Goal: Task Accomplishment & Management: Complete application form

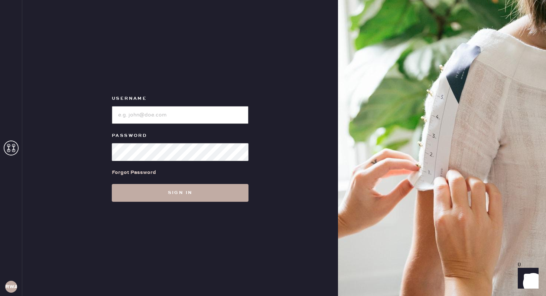
type input "reformationwilliamsburg"
click at [190, 196] on button "Sign in" at bounding box center [180, 193] width 137 height 18
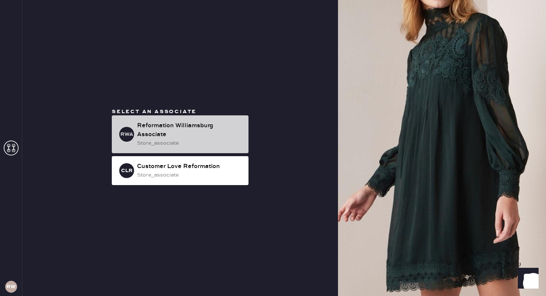
click at [156, 133] on div "Reformation Williamsburg Associate" at bounding box center [189, 130] width 105 height 18
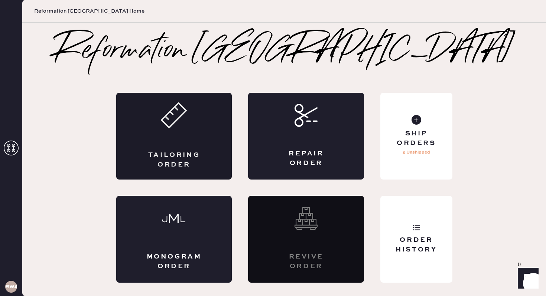
click at [174, 147] on div "Tailoring Order" at bounding box center [174, 136] width 116 height 87
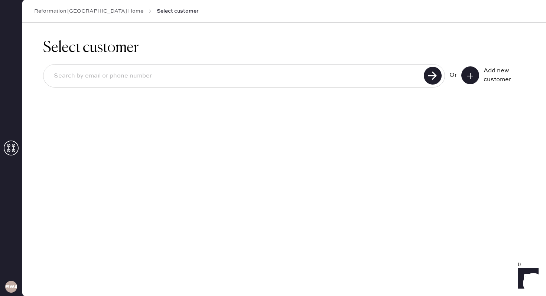
click at [467, 75] on icon at bounding box center [469, 75] width 7 height 7
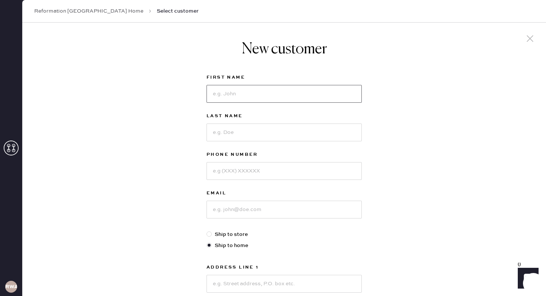
click at [263, 92] on input at bounding box center [283, 94] width 155 height 18
type input "clarissa"
click at [244, 137] on input at bounding box center [283, 133] width 155 height 18
type input "pantoja"
click at [233, 172] on input at bounding box center [283, 171] width 155 height 18
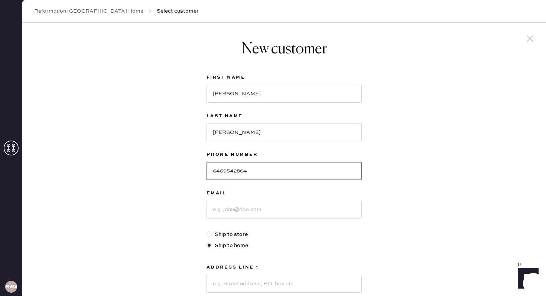
type input "6469542864"
click at [228, 216] on input at bounding box center [283, 210] width 155 height 18
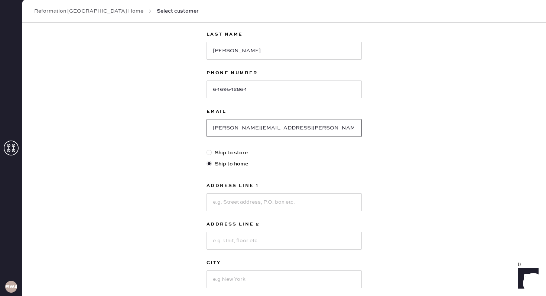
scroll to position [87, 0]
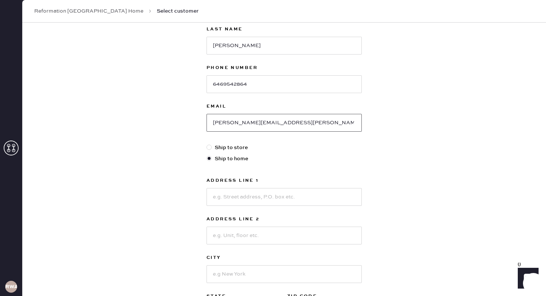
type input "pantoja.clarissa@gmail.com"
click at [219, 201] on input at bounding box center [283, 197] width 155 height 18
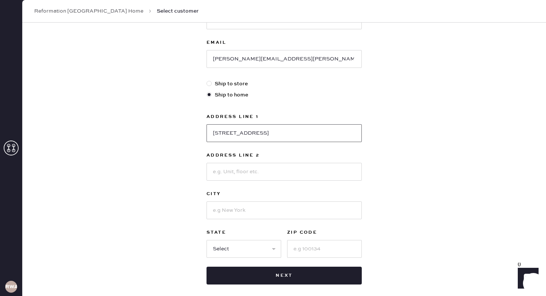
scroll to position [152, 0]
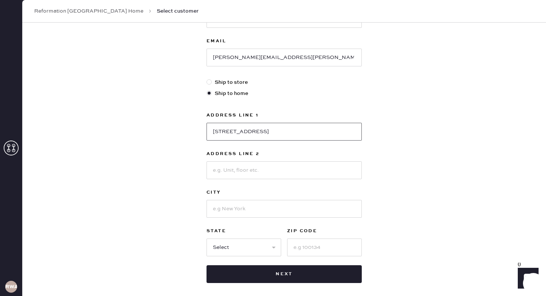
type input "5 South 5th Street, Apt 3506"
click at [240, 206] on input at bounding box center [283, 209] width 155 height 18
type input "N"
type input "Brooklyn"
click at [176, 216] on div "New customer First Name clarissa Last Name pantoja Phone Number 6469542864 Emai…" at bounding box center [284, 100] width 524 height 460
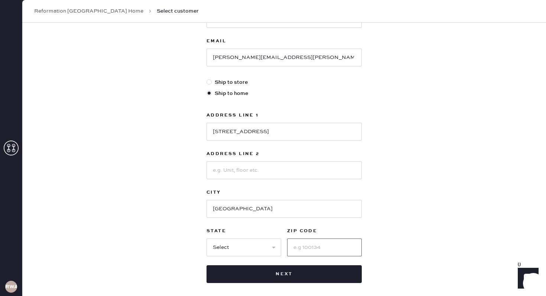
click at [301, 243] on input at bounding box center [324, 248] width 75 height 18
type input "11249"
click at [267, 249] on select "Select AK AL AR AZ CA CO CT [GEOGRAPHIC_DATA] DE FL [GEOGRAPHIC_DATA] HI [GEOGR…" at bounding box center [243, 248] width 75 height 18
select select "NY"
click at [206, 239] on select "Select AK AL AR AZ CA CO CT [GEOGRAPHIC_DATA] DE FL [GEOGRAPHIC_DATA] HI [GEOGR…" at bounding box center [243, 248] width 75 height 18
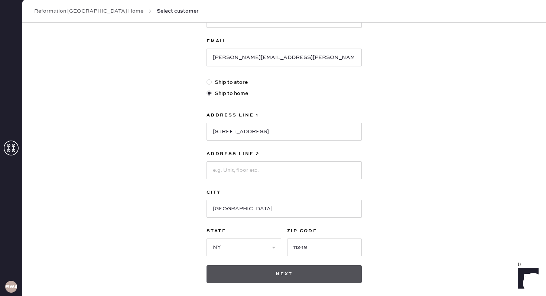
click at [288, 274] on button "Next" at bounding box center [283, 275] width 155 height 18
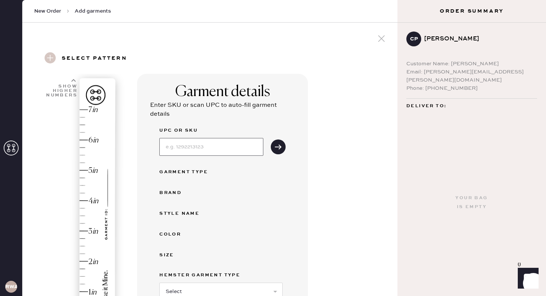
click at [192, 147] on input at bounding box center [211, 147] width 104 height 18
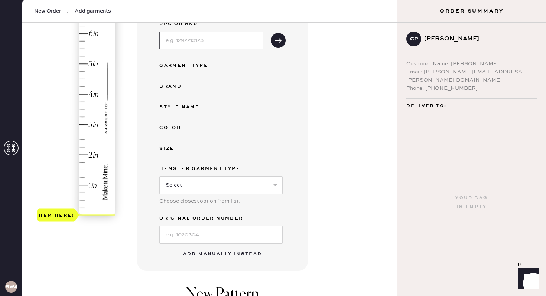
scroll to position [111, 0]
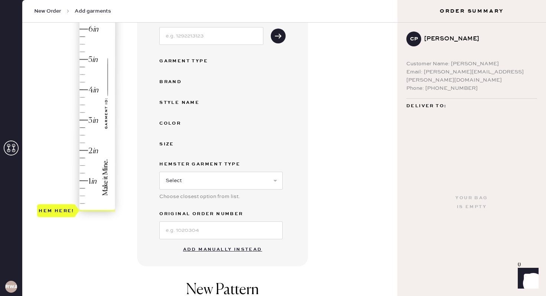
click at [195, 251] on button "Add manually instead" at bounding box center [223, 249] width 88 height 15
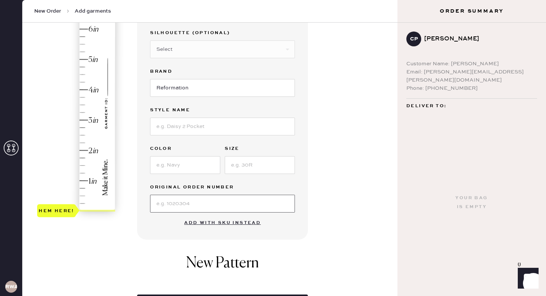
click at [170, 200] on input at bounding box center [222, 204] width 145 height 18
type input "S31723521"
click at [182, 169] on input at bounding box center [185, 165] width 70 height 18
type input "Chesapeake Studded"
click at [238, 165] on input at bounding box center [260, 165] width 70 height 18
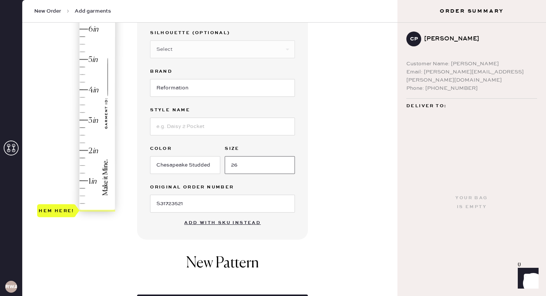
type input "26"
click at [204, 127] on input at bounding box center [222, 127] width 145 height 18
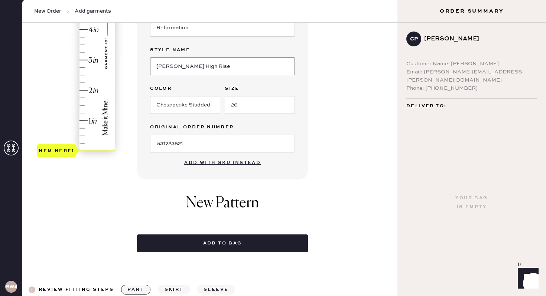
scroll to position [155, 0]
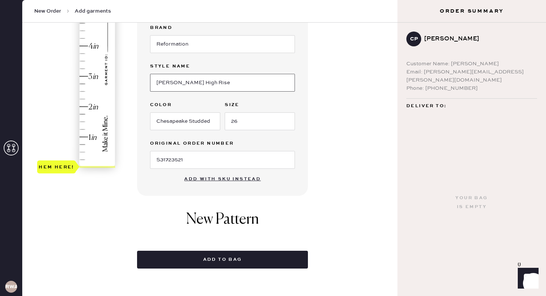
type input "Cary High Rise"
click at [82, 107] on div "Hem here!" at bounding box center [76, 61] width 79 height 219
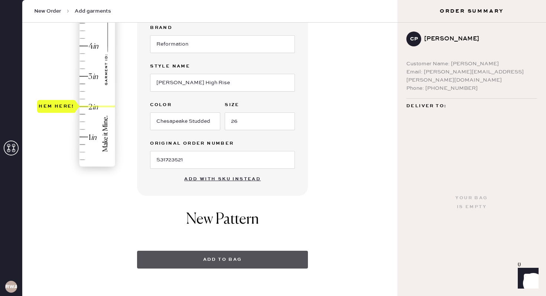
click at [201, 261] on button "Add to bag" at bounding box center [222, 260] width 171 height 18
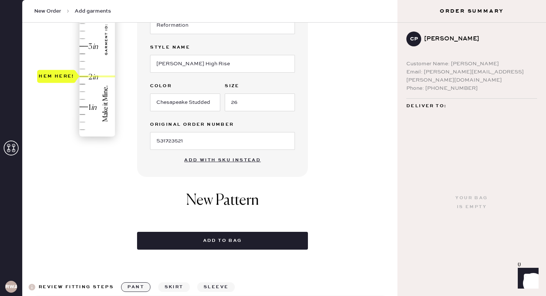
scroll to position [187, 0]
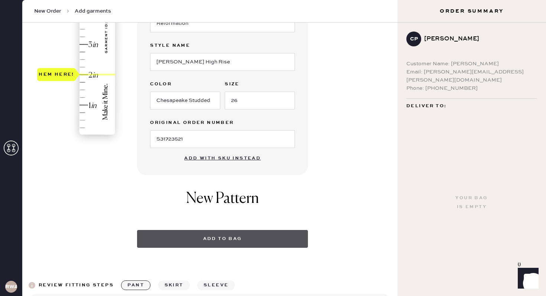
click at [228, 240] on button "Add to bag" at bounding box center [222, 239] width 171 height 18
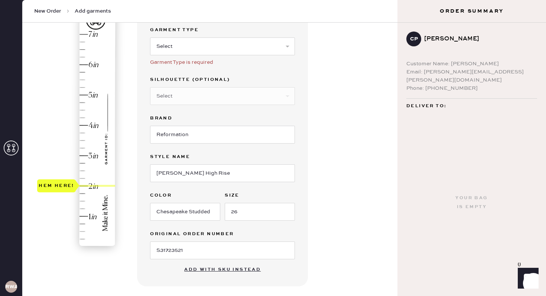
scroll to position [0, 0]
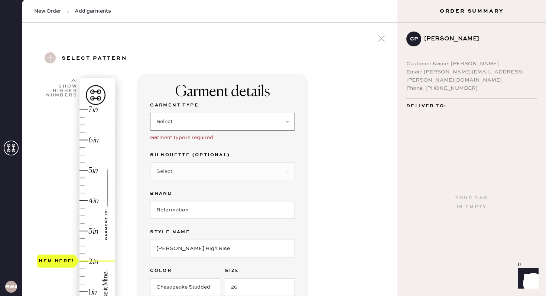
click at [182, 124] on select "Select Basic Skirt Jeans Leggings Pants Shorts Basic Sleeved Dress Basic Sleeve…" at bounding box center [222, 122] width 145 height 18
select select "2"
click at [150, 113] on select "Select Basic Skirt Jeans Leggings Pants Shorts Basic Sleeved Dress Basic Sleeve…" at bounding box center [222, 122] width 145 height 18
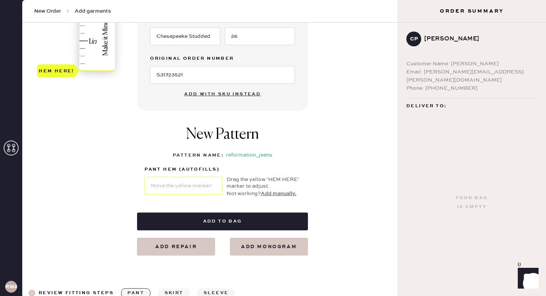
scroll to position [243, 0]
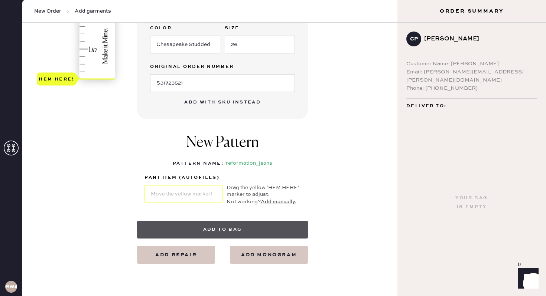
click at [210, 227] on button "Add to bag" at bounding box center [222, 230] width 171 height 18
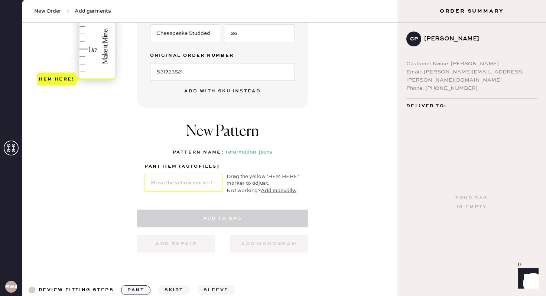
select select "2"
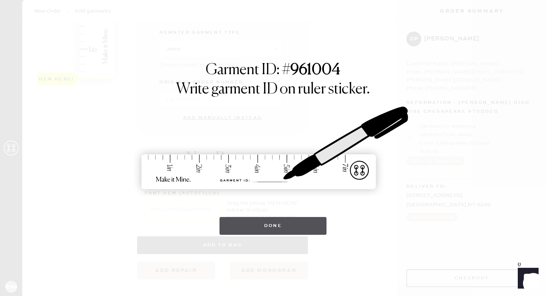
click at [254, 222] on button "Done" at bounding box center [272, 226] width 107 height 18
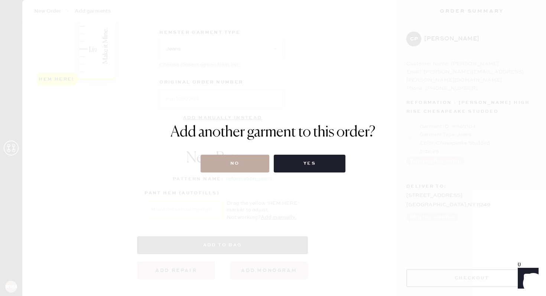
click at [240, 169] on button "No" at bounding box center [235, 164] width 69 height 18
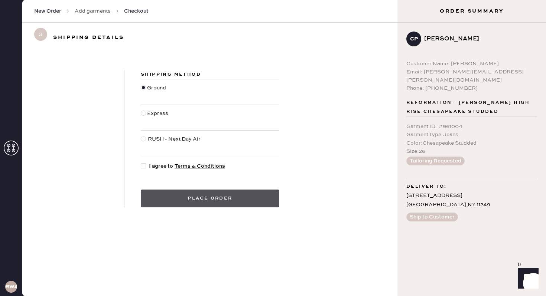
click at [212, 196] on button "Place order" at bounding box center [210, 199] width 139 height 18
click at [209, 201] on button "Place order" at bounding box center [210, 199] width 139 height 18
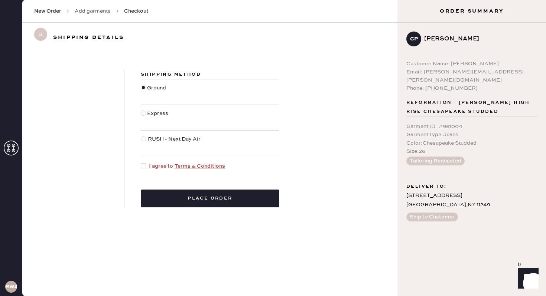
click at [145, 168] on div at bounding box center [143, 165] width 5 height 5
click at [141, 163] on input "I agree to Terms & Conditions" at bounding box center [141, 162] width 0 height 0
checkbox input "true"
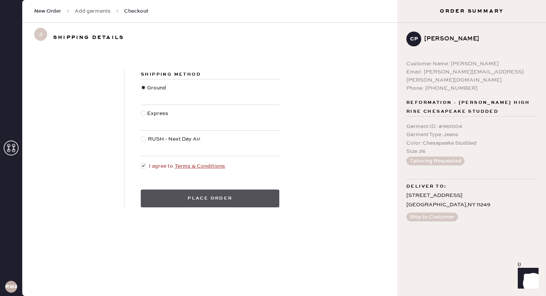
click at [171, 194] on button "Place order" at bounding box center [210, 199] width 139 height 18
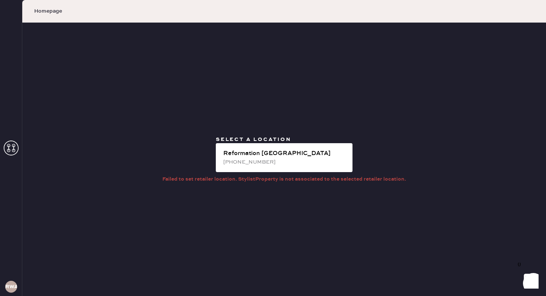
click at [276, 141] on span "Select a location" at bounding box center [253, 139] width 75 height 7
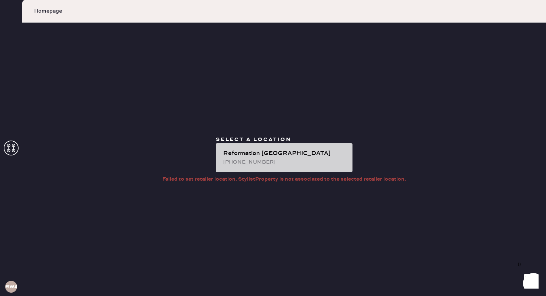
click at [276, 153] on div "Reformation [GEOGRAPHIC_DATA]" at bounding box center [284, 153] width 123 height 9
click at [246, 161] on div "(315) 537-8632" at bounding box center [284, 162] width 123 height 8
click at [248, 152] on div "Reformation [GEOGRAPHIC_DATA]" at bounding box center [284, 153] width 123 height 9
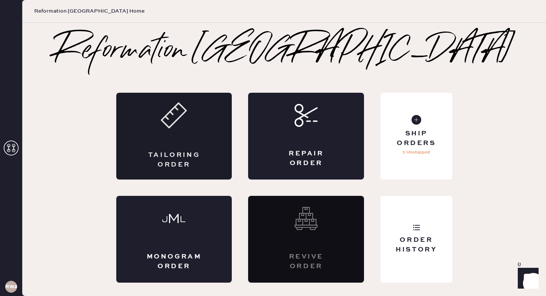
click at [208, 150] on div "Tailoring Order" at bounding box center [174, 136] width 116 height 87
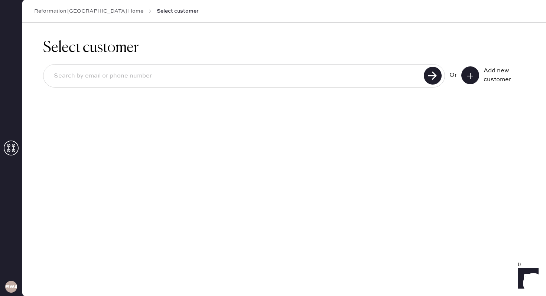
click at [229, 86] on div at bounding box center [244, 75] width 402 height 23
click at [336, 74] on input at bounding box center [235, 76] width 374 height 17
type input "[EMAIL_ADDRESS][DOMAIN_NAME]"
click at [427, 81] on use at bounding box center [433, 76] width 18 height 18
click at [471, 77] on icon at bounding box center [469, 75] width 7 height 7
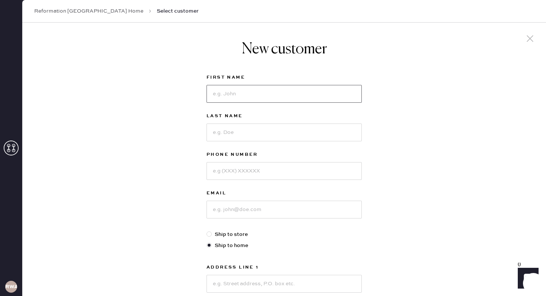
click at [346, 95] on input at bounding box center [283, 94] width 155 height 18
type input "[PERSON_NAME]"
click at [316, 133] on input at bounding box center [283, 133] width 155 height 18
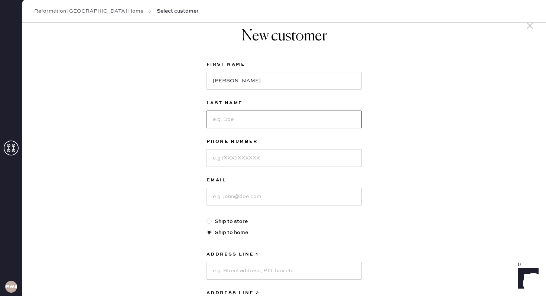
scroll to position [14, 0]
type input "xin"
click at [307, 159] on input at bounding box center [283, 157] width 155 height 18
type input "6145300852"
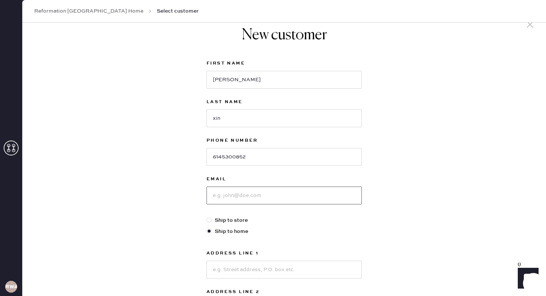
click at [283, 197] on input at bounding box center [283, 196] width 155 height 18
type input "[EMAIL_ADDRESS][DOMAIN_NAME]"
click at [267, 276] on input at bounding box center [283, 270] width 155 height 18
type input "[STREET_ADDRESS]"
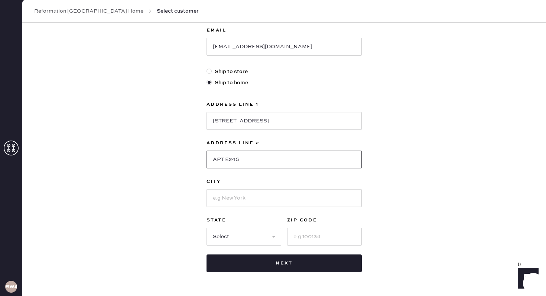
type input "APT E24G"
type input "[US_STATE]"
click at [224, 243] on select "Select AK AL AR AZ CA CO CT [GEOGRAPHIC_DATA] DE FL [GEOGRAPHIC_DATA] HI [GEOGR…" at bounding box center [243, 237] width 75 height 18
select select "NY"
click at [206, 228] on select "Select AK AL AR AZ CA CO CT [GEOGRAPHIC_DATA] DE FL [GEOGRAPHIC_DATA] HI [GEOGR…" at bounding box center [243, 237] width 75 height 18
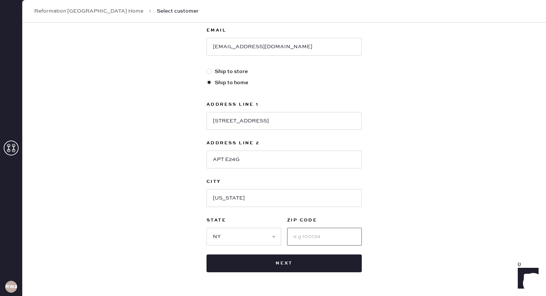
click at [304, 234] on input at bounding box center [324, 237] width 75 height 18
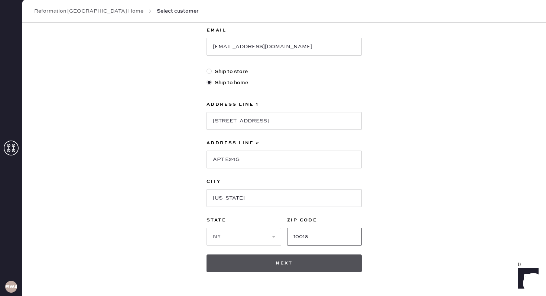
type input "10016"
click at [300, 257] on button "Next" at bounding box center [283, 264] width 155 height 18
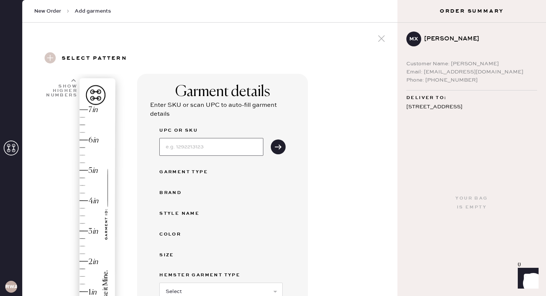
click at [206, 153] on input at bounding box center [211, 147] width 104 height 18
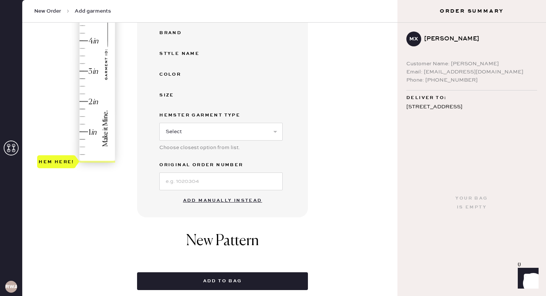
scroll to position [161, 0]
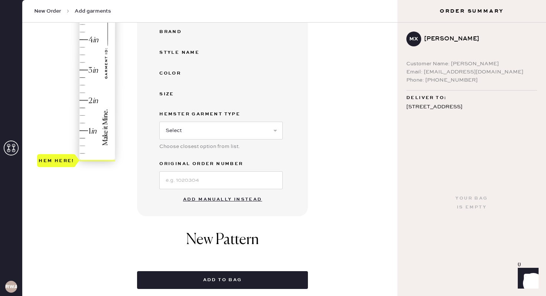
click at [221, 197] on button "Add manually instead" at bounding box center [223, 199] width 88 height 15
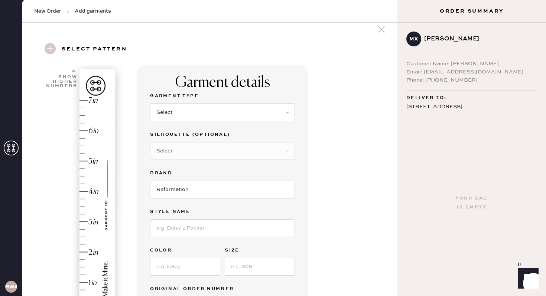
scroll to position [0, 0]
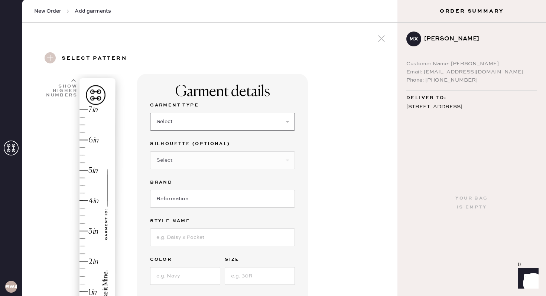
click at [201, 120] on select "Select Basic Skirt Jeans Leggings Pants Shorts Basic Sleeved Dress Basic Sleeve…" at bounding box center [222, 122] width 145 height 18
select select "7"
click at [150, 113] on select "Select Basic Skirt Jeans Leggings Pants Shorts Basic Sleeved Dress Basic Sleeve…" at bounding box center [222, 122] width 145 height 18
click at [210, 162] on select "Select Maxi Dress Midi Dress Mini Dress Other" at bounding box center [222, 161] width 145 height 18
select select "33"
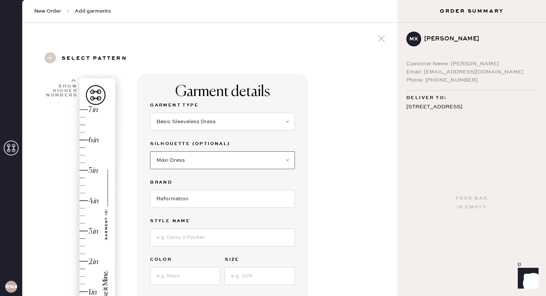
click at [150, 152] on select "Select Maxi Dress Midi Dress Mini Dress Other" at bounding box center [222, 161] width 145 height 18
click at [197, 209] on div "Garment Type Select Basic Skirt Jeans Leggings Pants Shorts Basic Sleeved Dress…" at bounding box center [222, 212] width 145 height 223
click at [181, 239] on input at bounding box center [222, 238] width 145 height 18
type input "[DEMOGRAPHIC_DATA] silk dress"
click at [179, 275] on input at bounding box center [185, 276] width 70 height 18
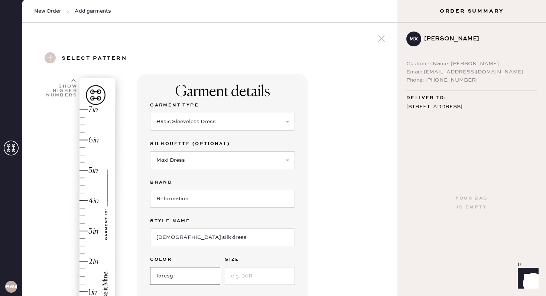
type input "foresg"
click at [264, 273] on input at bounding box center [260, 276] width 70 height 18
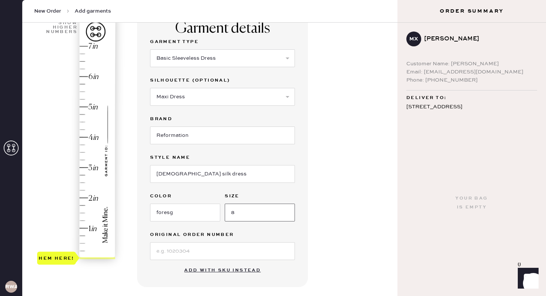
scroll to position [91, 0]
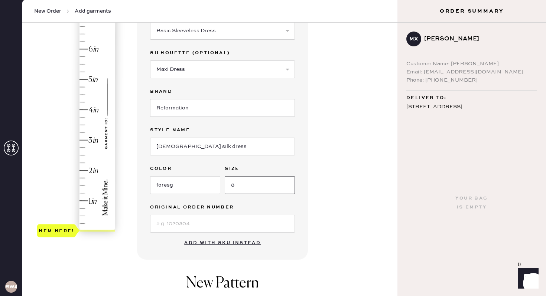
type input "8"
click at [221, 216] on input at bounding box center [222, 224] width 145 height 18
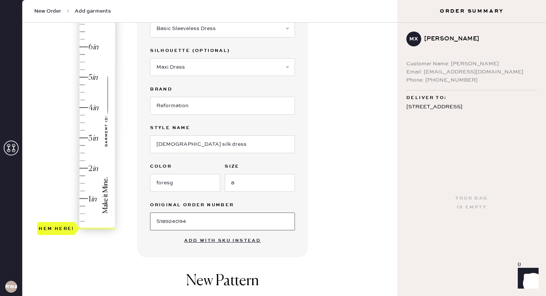
type input "S18924094"
type input "1.5"
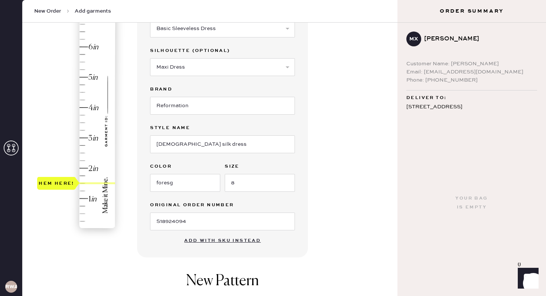
drag, startPoint x: 52, startPoint y: 226, endPoint x: 53, endPoint y: 182, distance: 43.8
click at [53, 182] on div "Hem here!" at bounding box center [57, 183] width 36 height 9
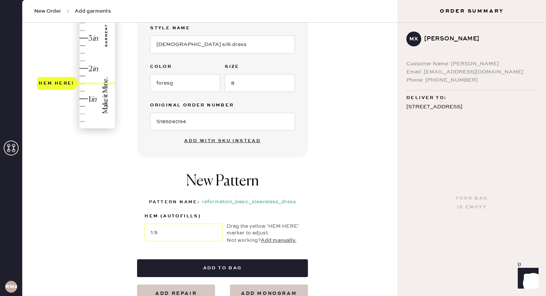
scroll to position [212, 0]
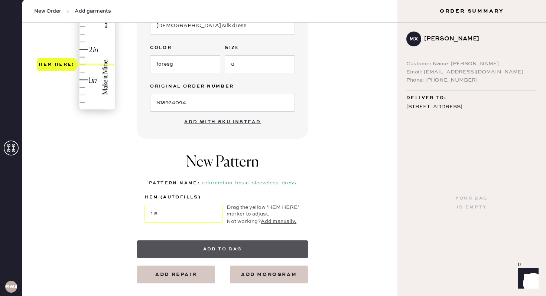
click at [226, 250] on button "Add to bag" at bounding box center [222, 250] width 171 height 18
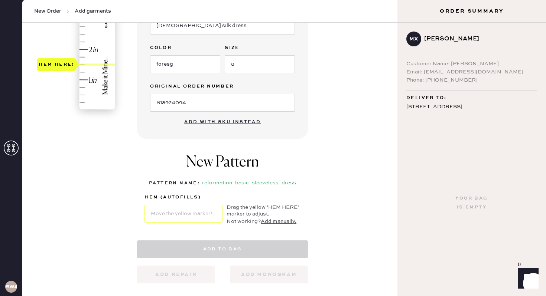
select select "7"
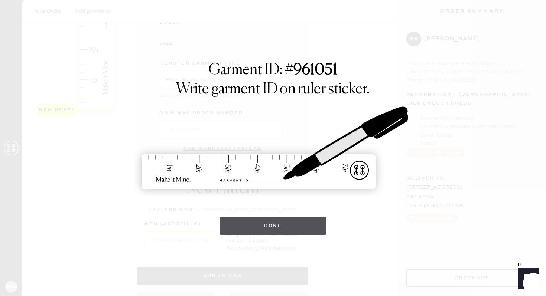
click at [302, 228] on button "Done" at bounding box center [272, 226] width 107 height 18
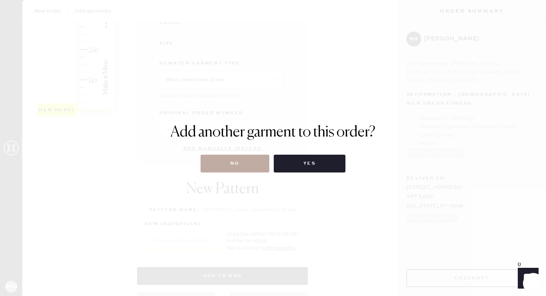
click at [254, 161] on button "No" at bounding box center [235, 164] width 69 height 18
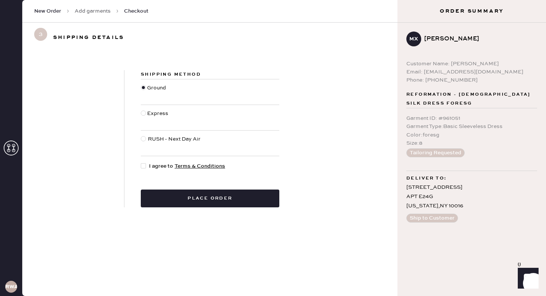
click at [145, 166] on div at bounding box center [143, 165] width 5 height 5
click at [141, 163] on input "I agree to Terms & Conditions" at bounding box center [141, 162] width 0 height 0
checkbox input "true"
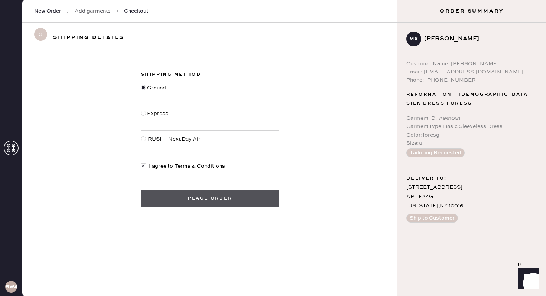
click at [214, 201] on button "Place order" at bounding box center [210, 199] width 139 height 18
